Goal: Information Seeking & Learning: Find specific fact

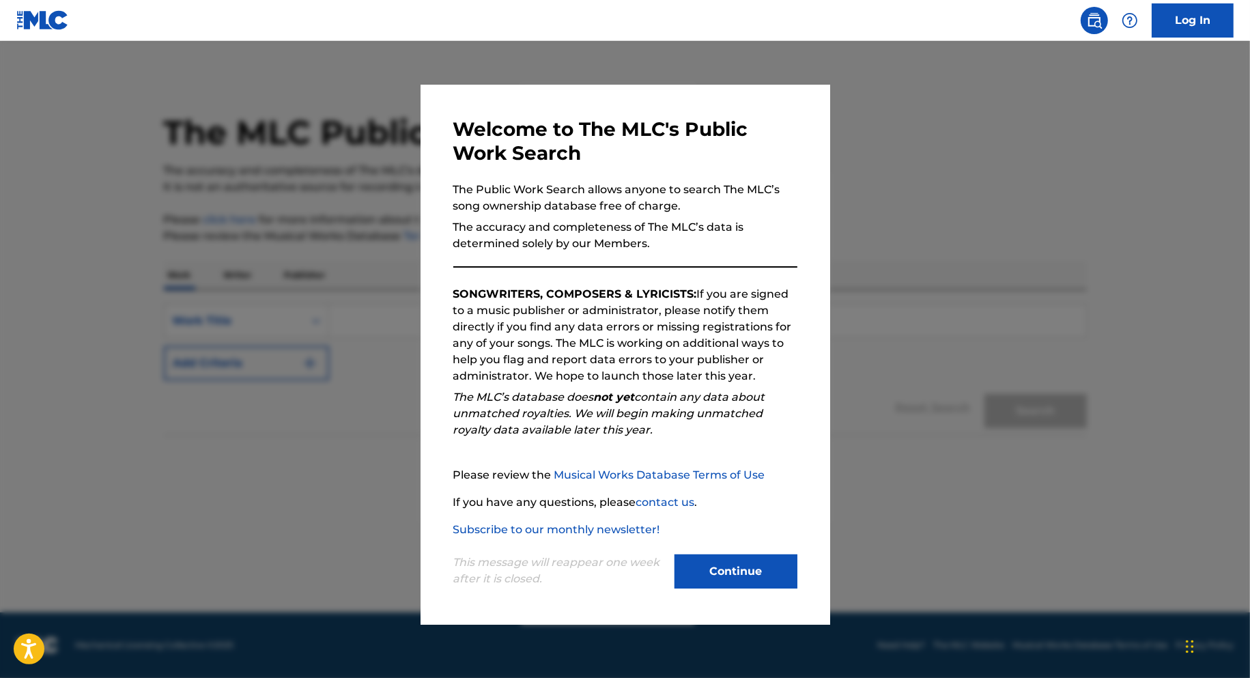
click at [731, 567] on button "Continue" at bounding box center [735, 571] width 123 height 34
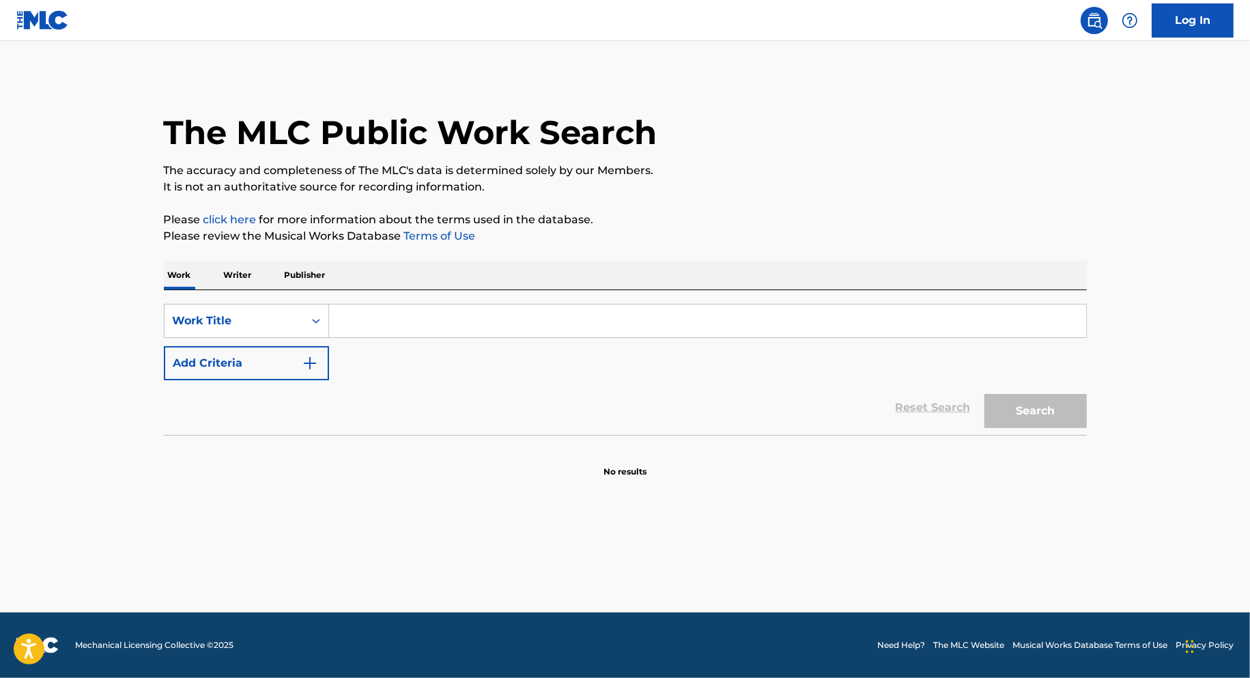
click at [494, 321] on input "Search Form" at bounding box center [707, 320] width 757 height 33
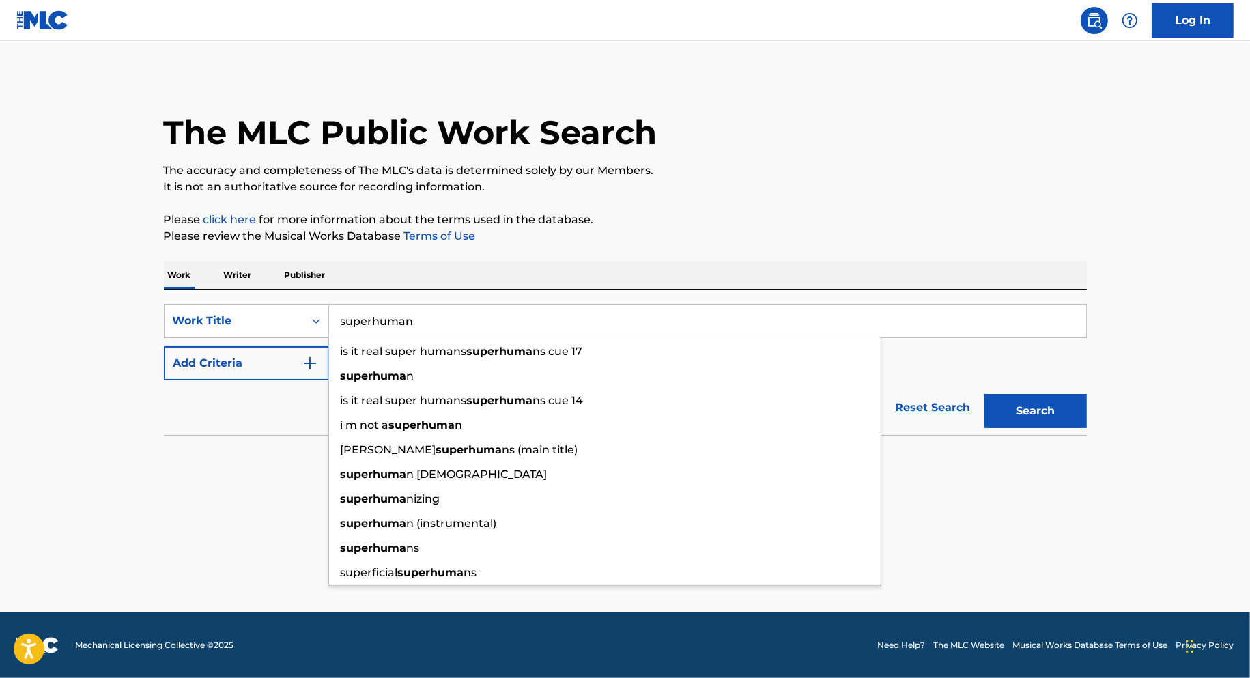
type input "superhuman"
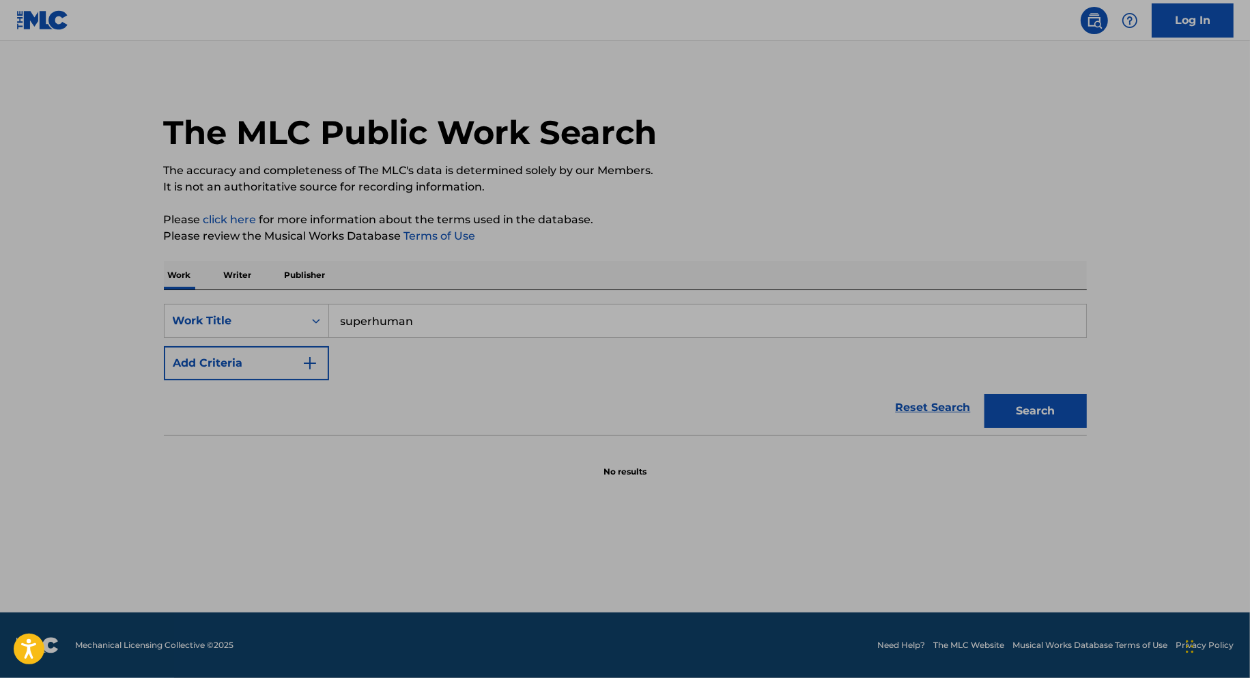
click at [251, 362] on button "Add Criteria" at bounding box center [246, 363] width 165 height 34
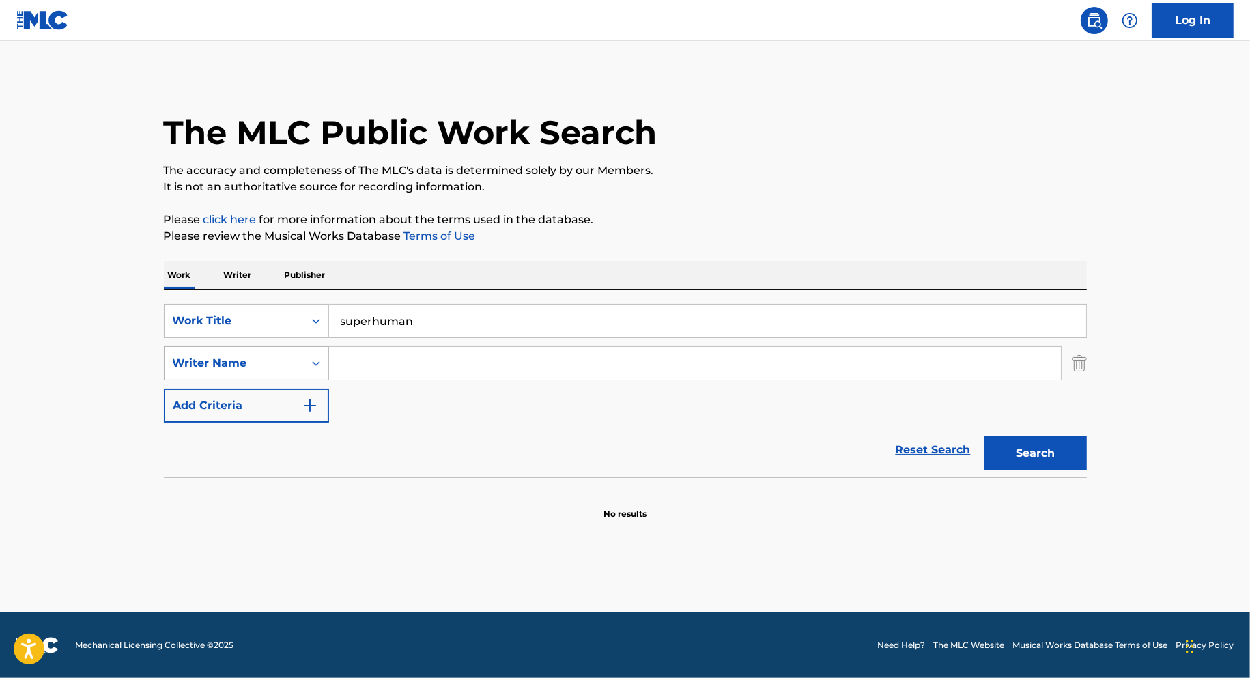
click at [289, 362] on div "Writer Name" at bounding box center [234, 363] width 123 height 16
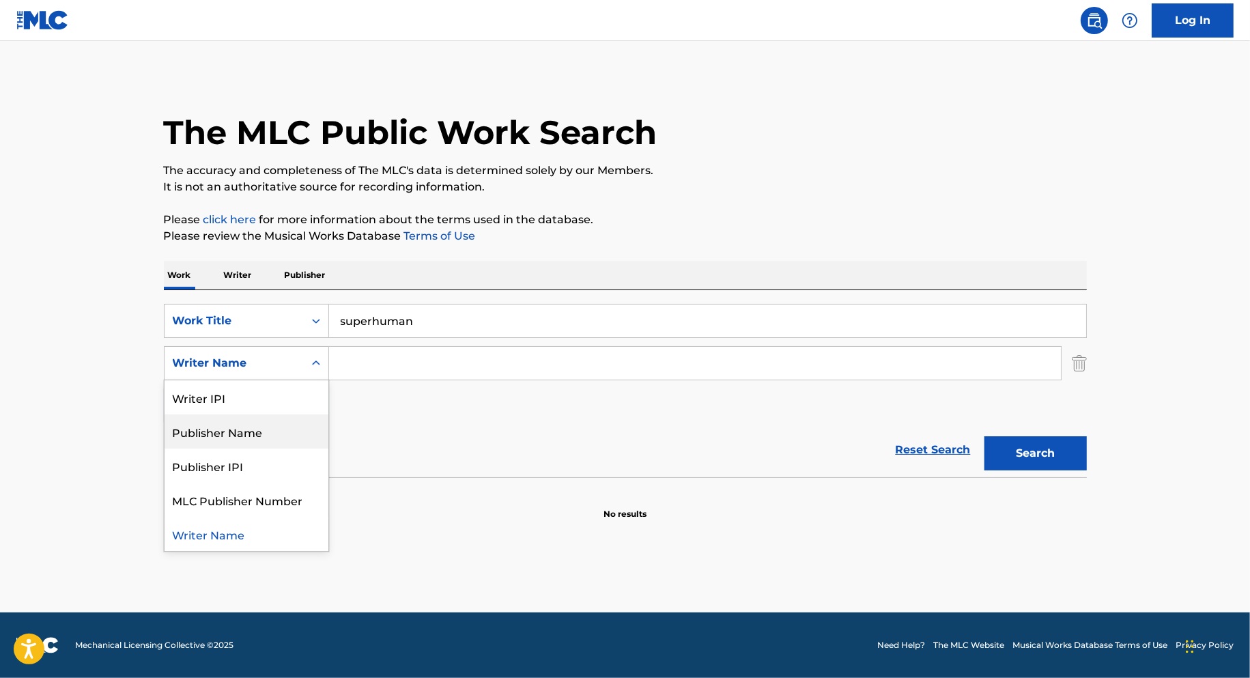
click at [391, 362] on input "Search Form" at bounding box center [695, 363] width 732 height 33
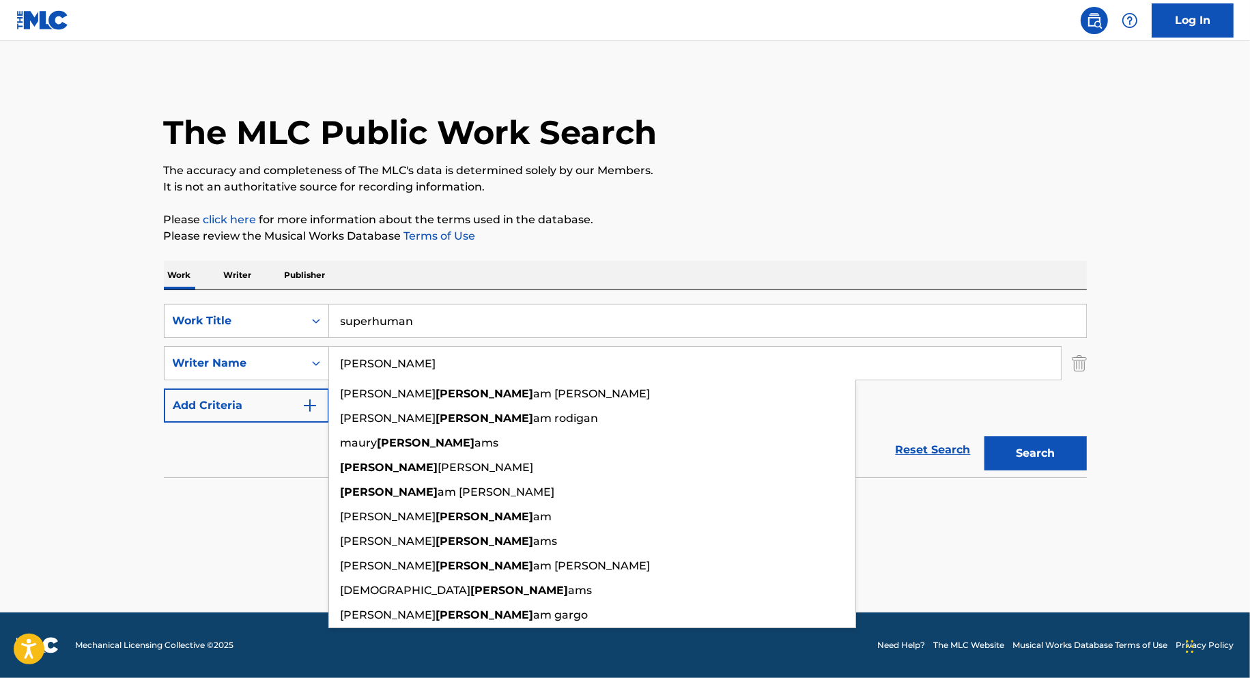
type input "[PERSON_NAME]"
click at [984, 436] on button "Search" at bounding box center [1035, 453] width 102 height 34
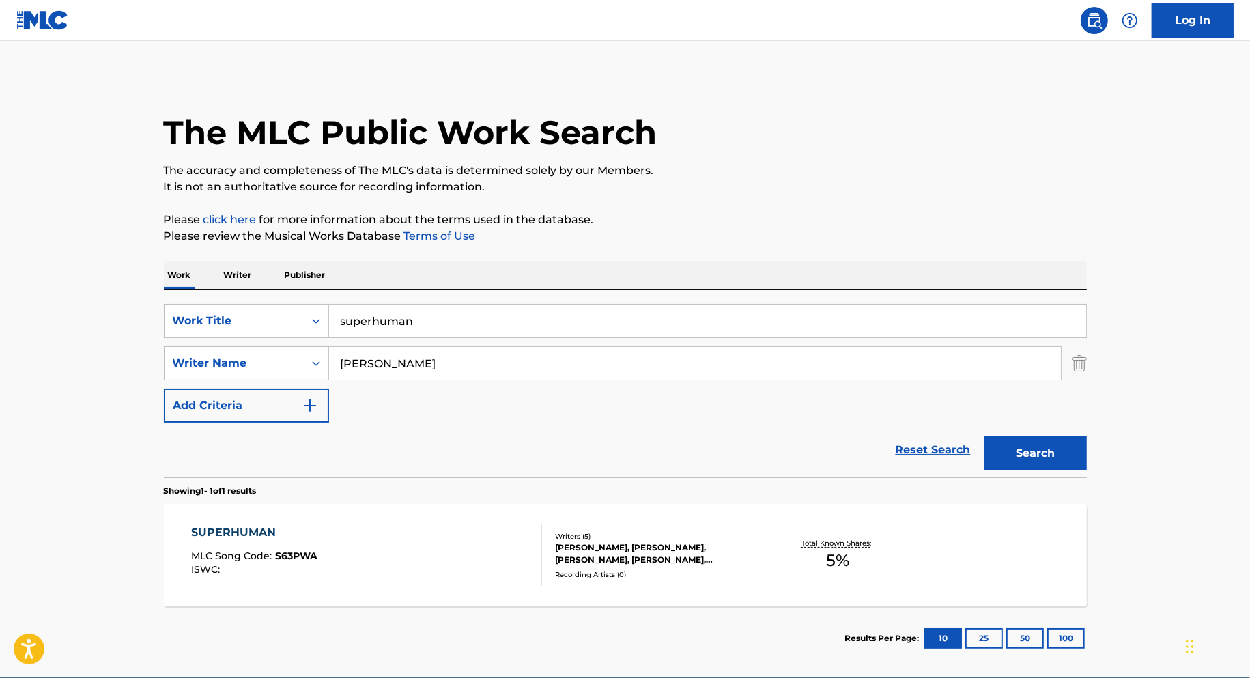
click at [497, 572] on div "SUPERHUMAN MLC Song Code : S63PWA ISWC :" at bounding box center [366, 554] width 351 height 61
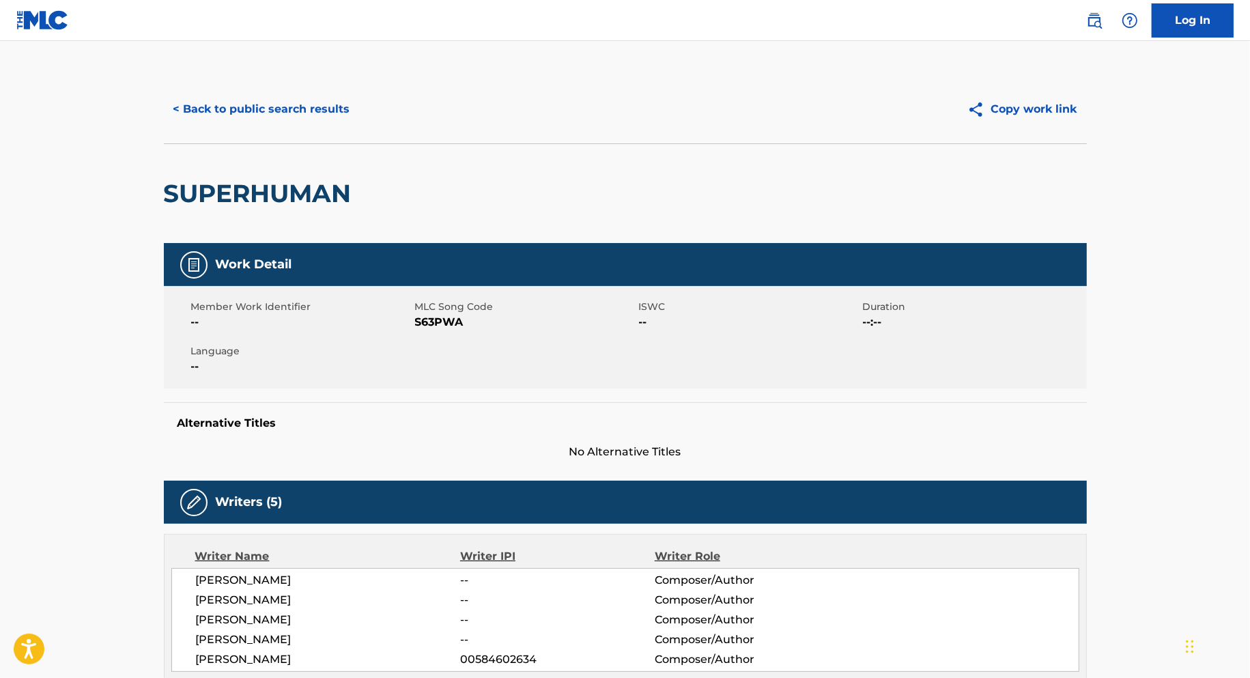
click at [214, 102] on button "< Back to public search results" at bounding box center [262, 109] width 196 height 34
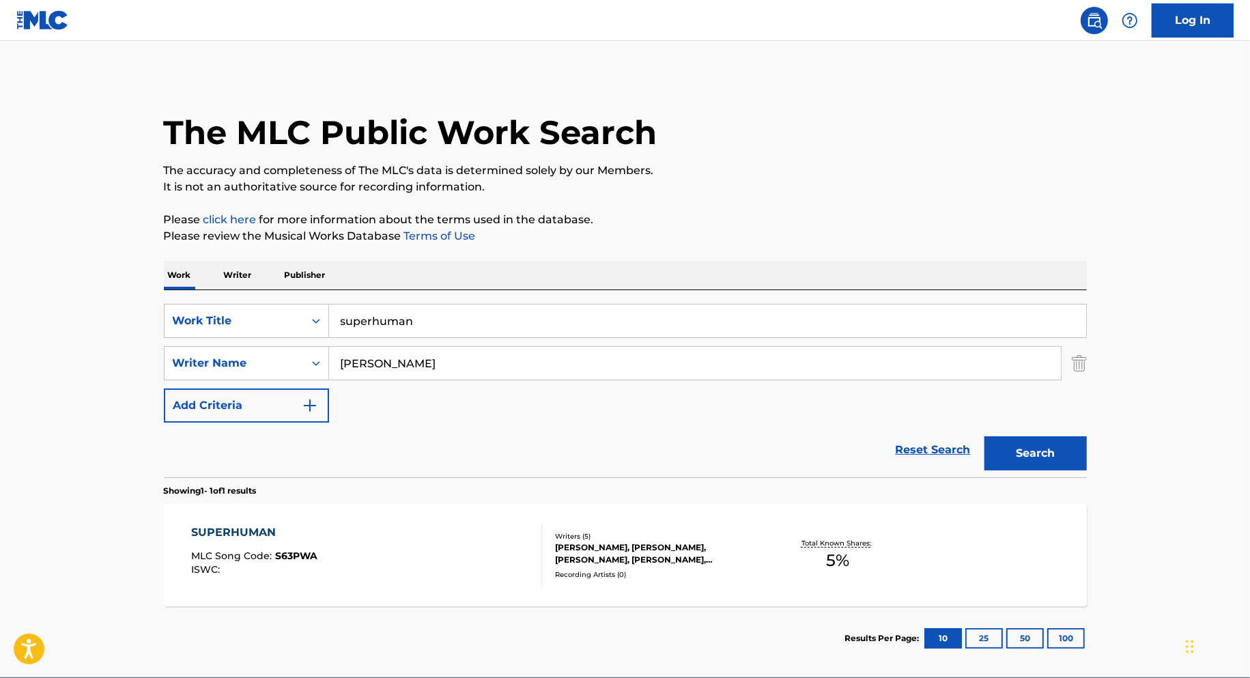
click at [41, 524] on main "The MLC Public Work Search The accuracy and completeness of The MLC's data is d…" at bounding box center [625, 359] width 1250 height 636
click at [219, 322] on div "Work Title" at bounding box center [234, 321] width 123 height 16
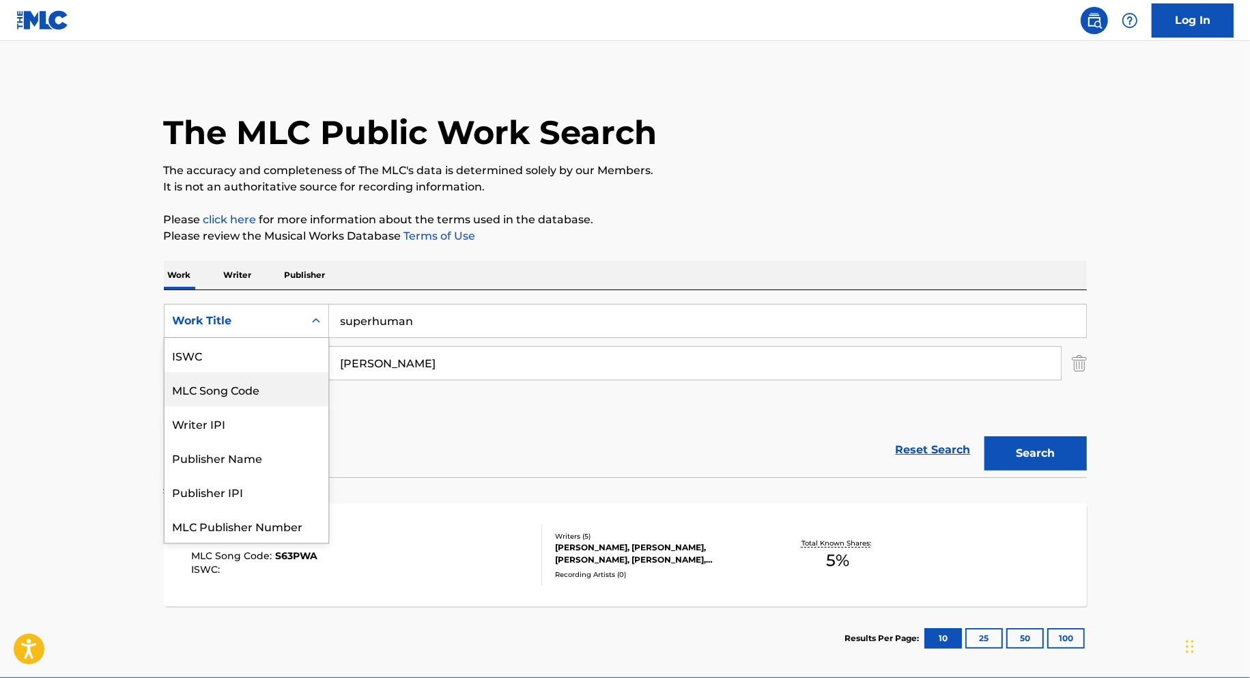
scroll to position [34, 0]
click at [229, 358] on div "MLC Song Code" at bounding box center [247, 355] width 164 height 34
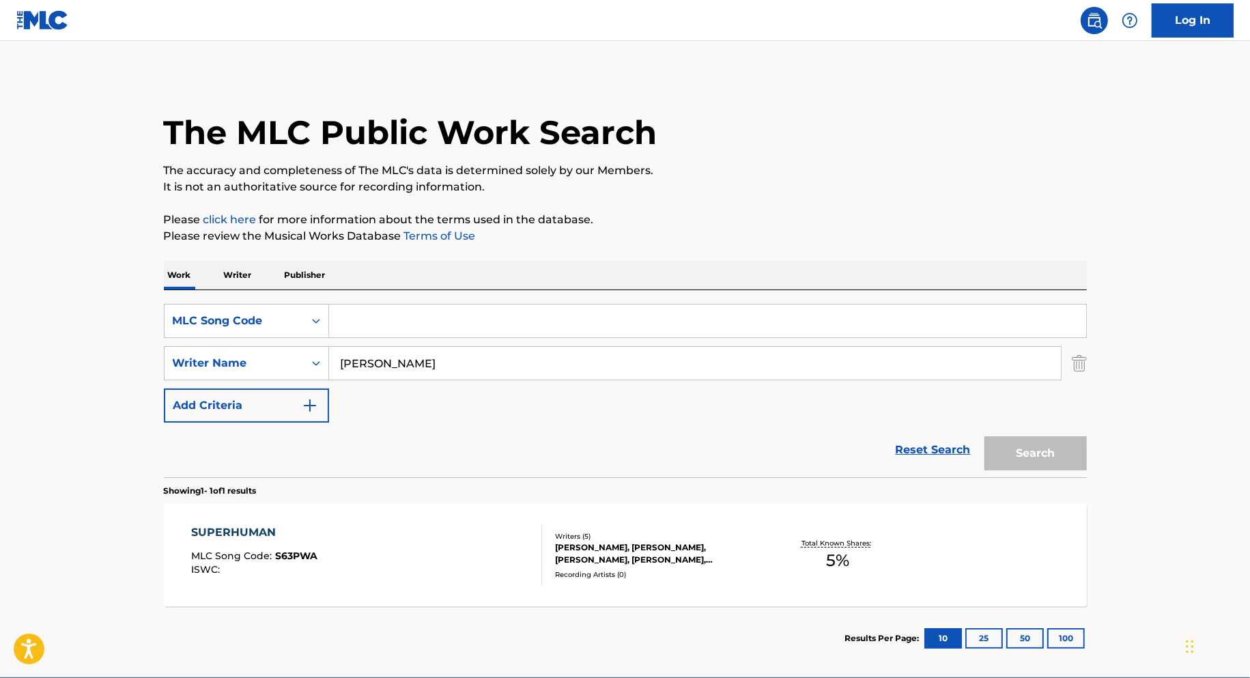
click at [421, 315] on input "Search Form" at bounding box center [707, 320] width 757 height 33
paste input "ea9t95"
type input "ea9t95"
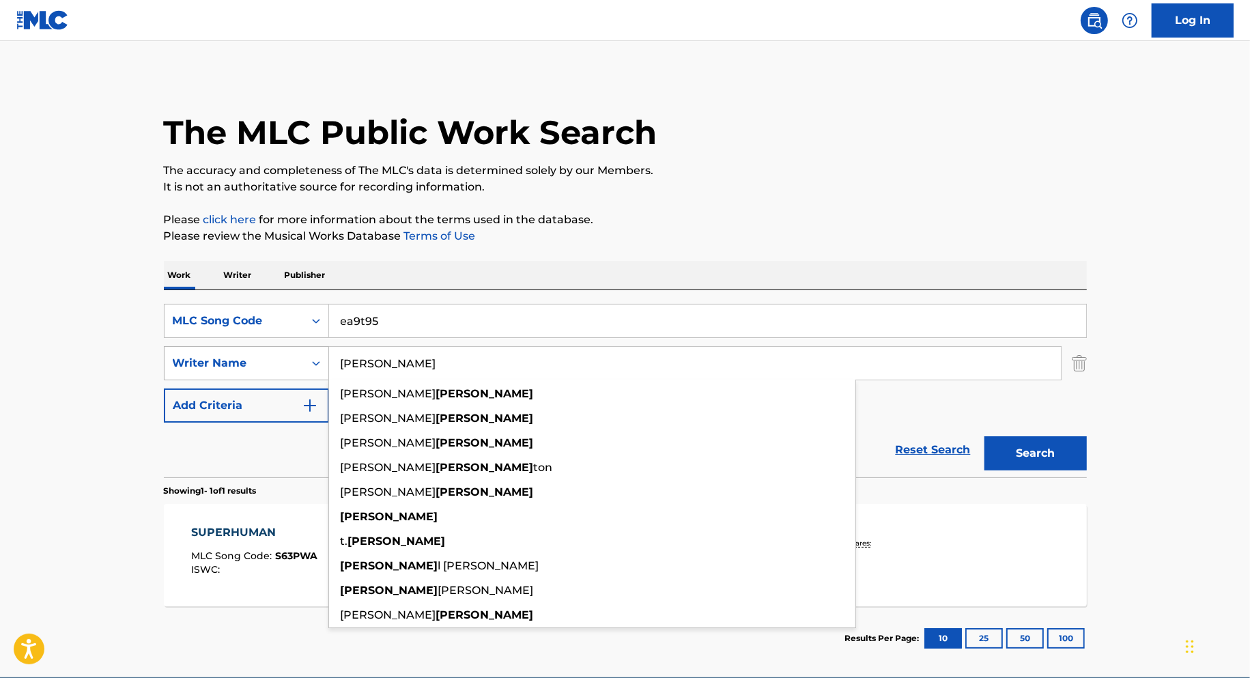
drag, startPoint x: 367, startPoint y: 373, endPoint x: 304, endPoint y: 370, distance: 63.5
click at [315, 371] on div "SearchWithCriteria773e9a48-5612-482f-a3ff-850e7ae03a2b Writer Name [PERSON_NAME…" at bounding box center [625, 363] width 923 height 34
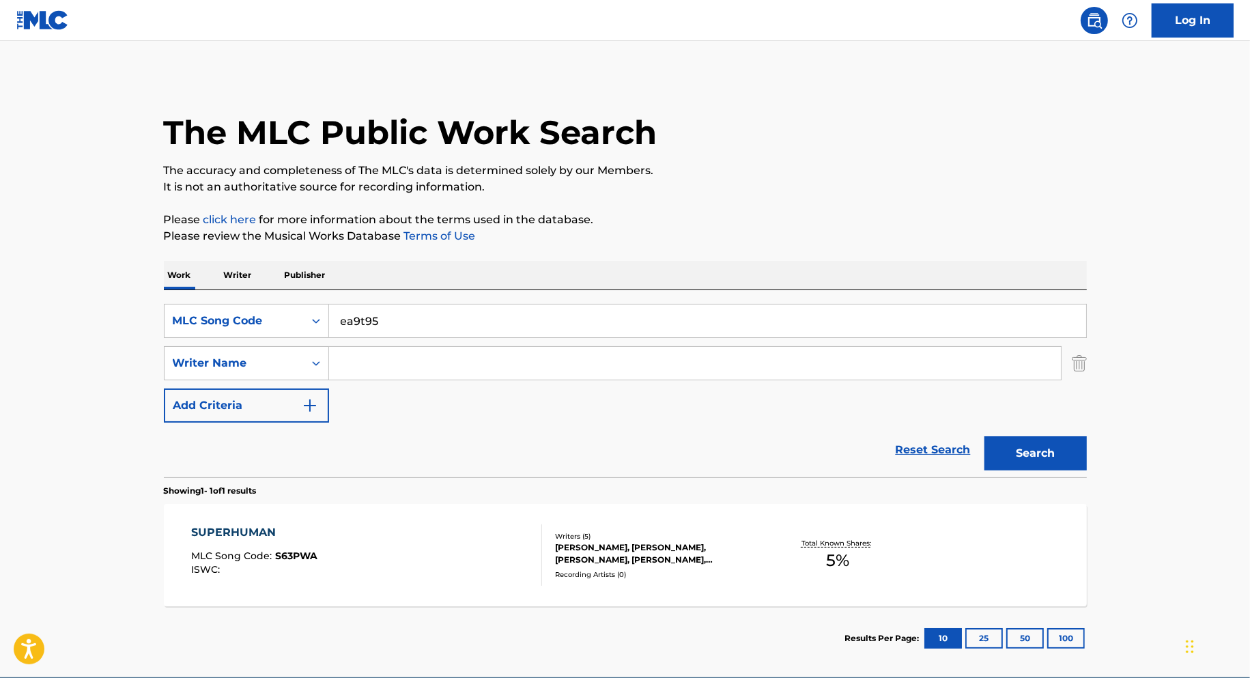
click at [1018, 459] on button "Search" at bounding box center [1035, 453] width 102 height 34
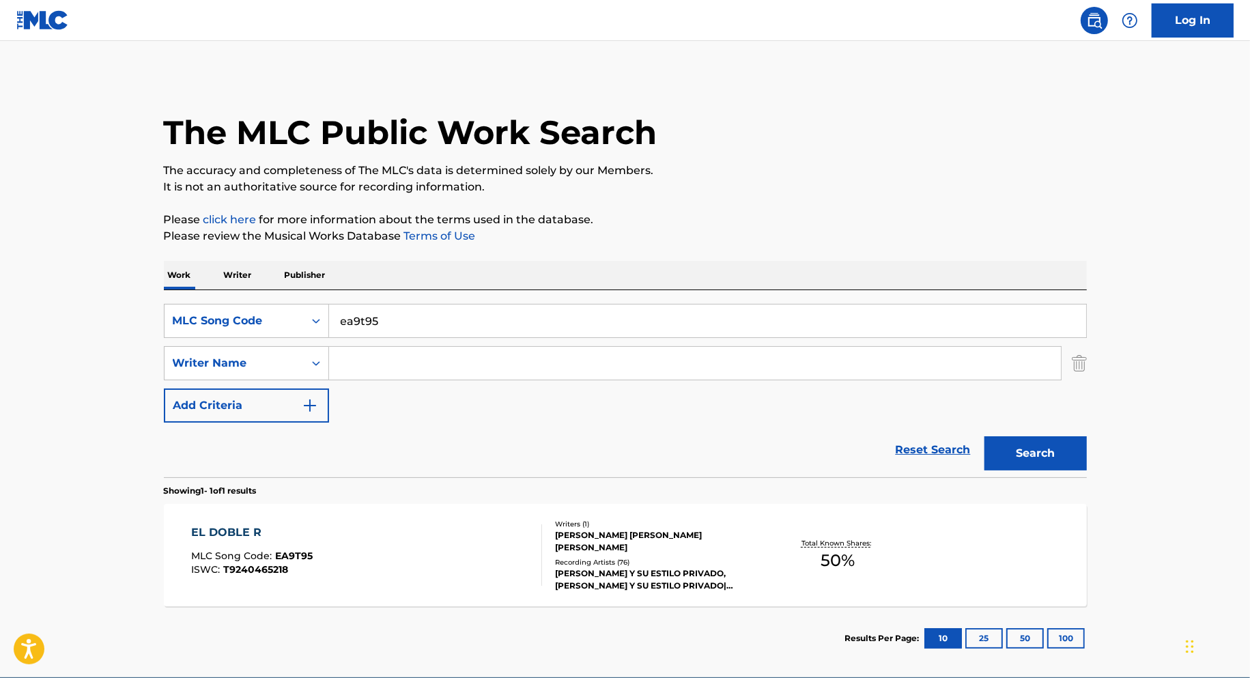
click at [434, 537] on div "EL DOBLE R MLC Song Code : EA9T95 ISWC : T9240465218" at bounding box center [366, 554] width 351 height 61
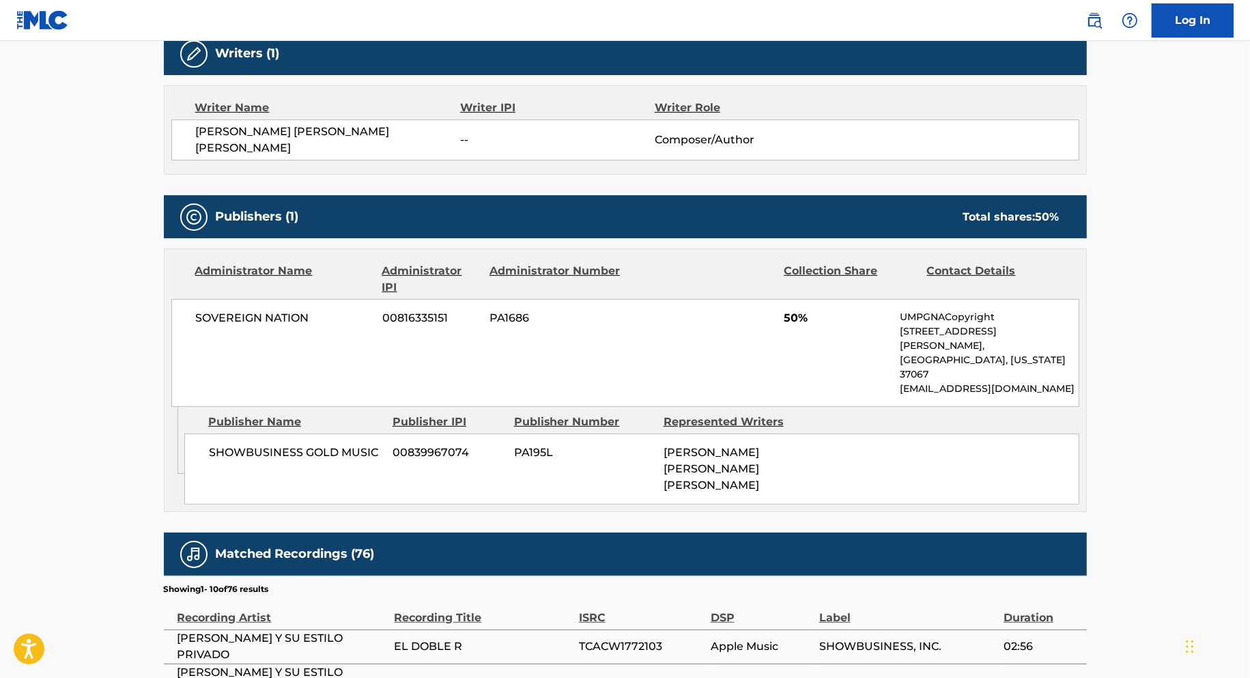
scroll to position [241, 0]
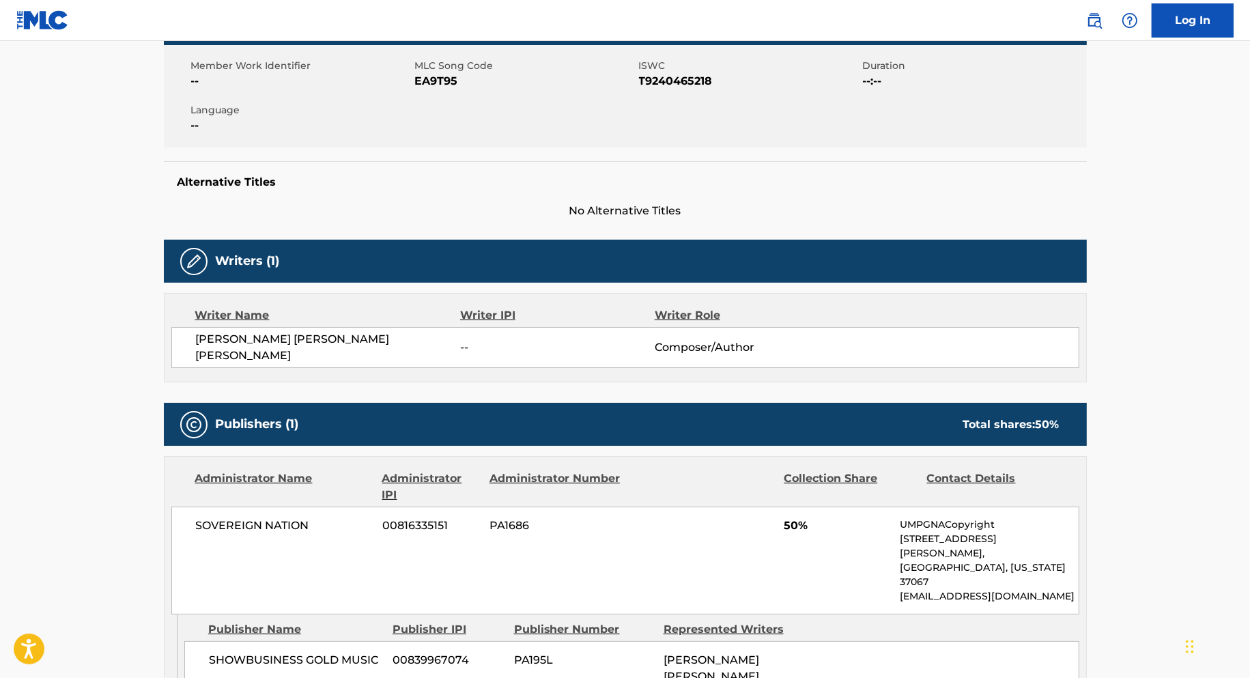
click at [671, 79] on span "T9240465218" at bounding box center [749, 81] width 220 height 16
copy span "T9240465218"
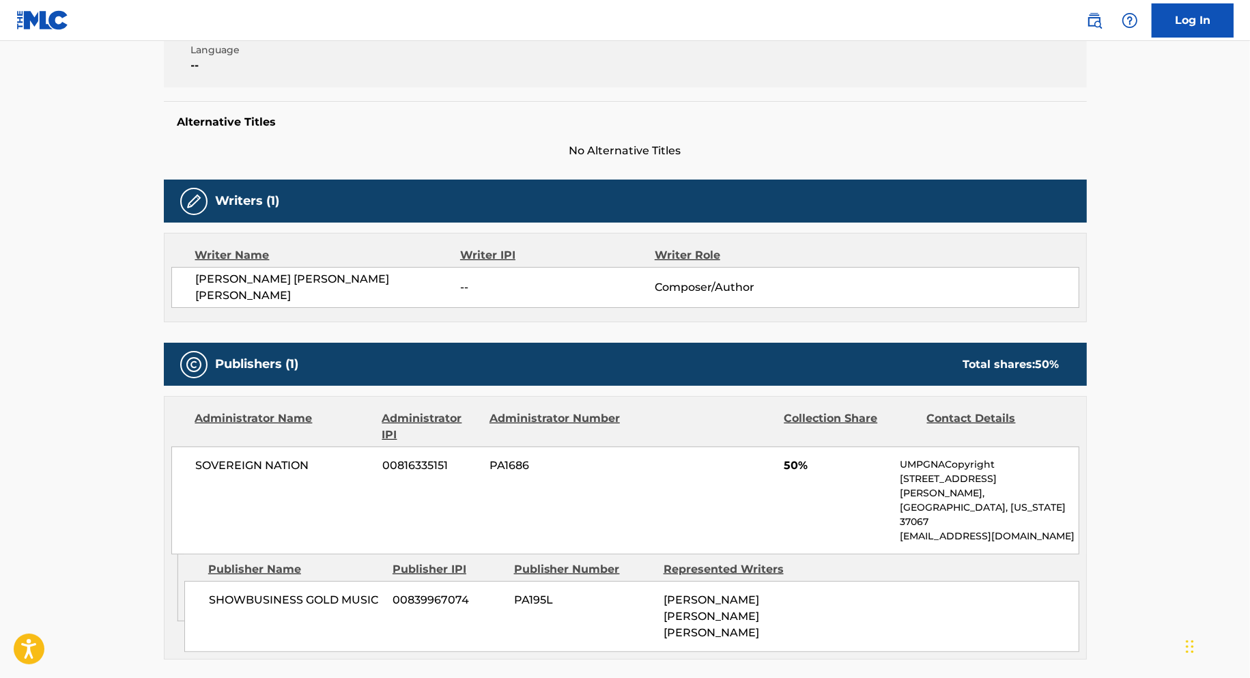
scroll to position [0, 0]
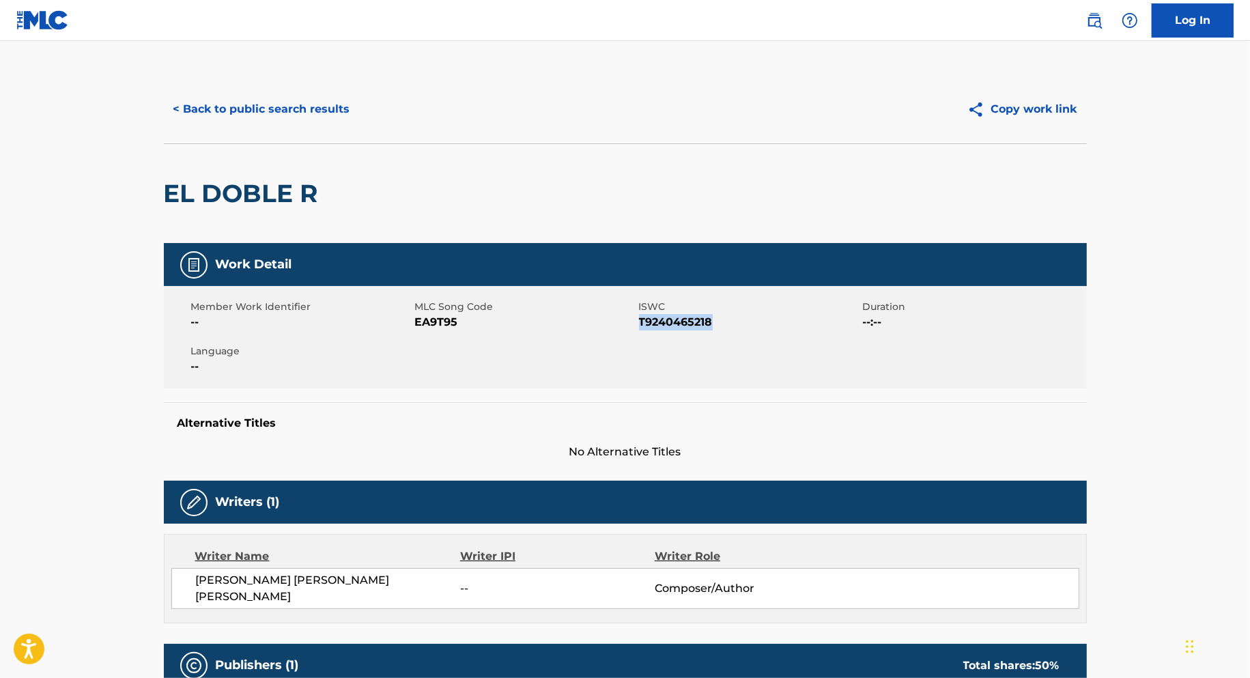
click at [247, 94] on button "< Back to public search results" at bounding box center [262, 109] width 196 height 34
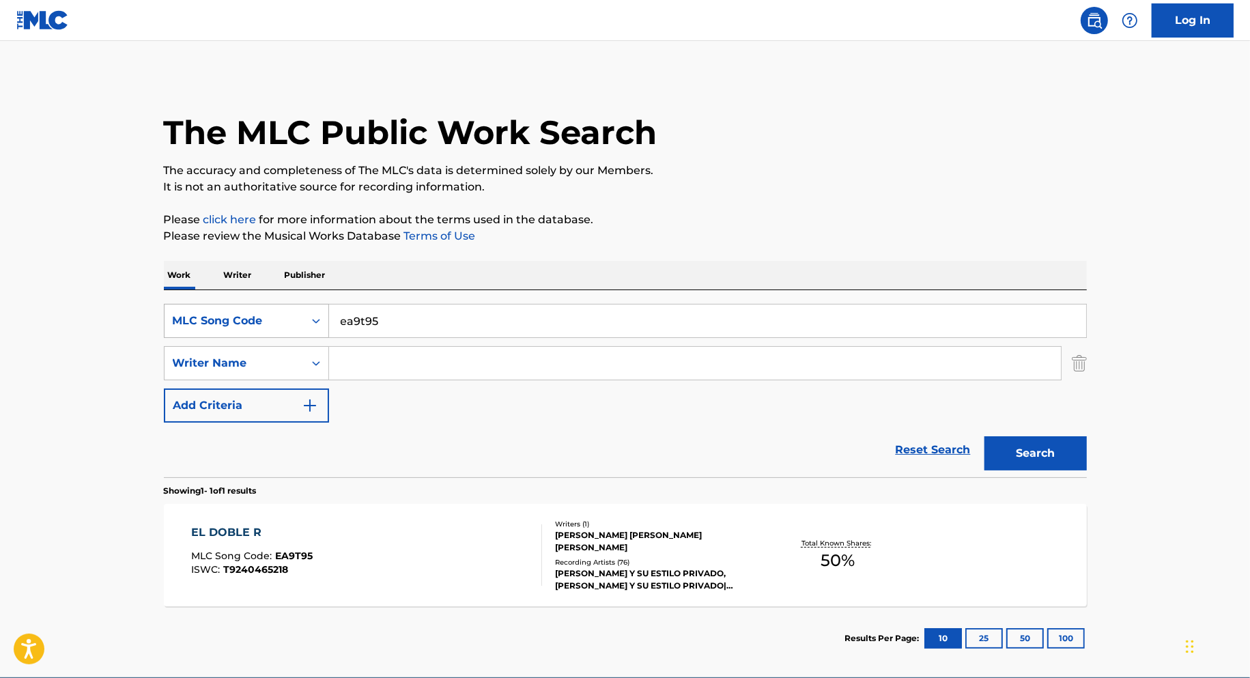
drag, startPoint x: 395, startPoint y: 316, endPoint x: 264, endPoint y: 332, distance: 131.3
click at [268, 332] on div "SearchWithCriteriac89f814b-9824-456b-ac1a-61529b678c02 MLC Song Code ea9t95" at bounding box center [625, 321] width 923 height 34
paste input "a4445q"
type input "a4445q"
click at [1029, 449] on button "Search" at bounding box center [1035, 453] width 102 height 34
